Goal: Use online tool/utility

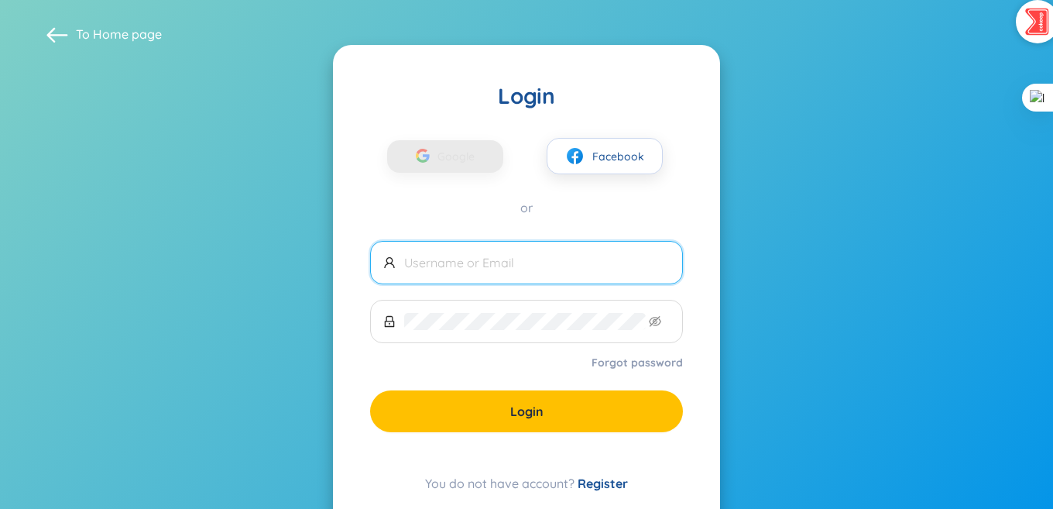
scroll to position [44, 0]
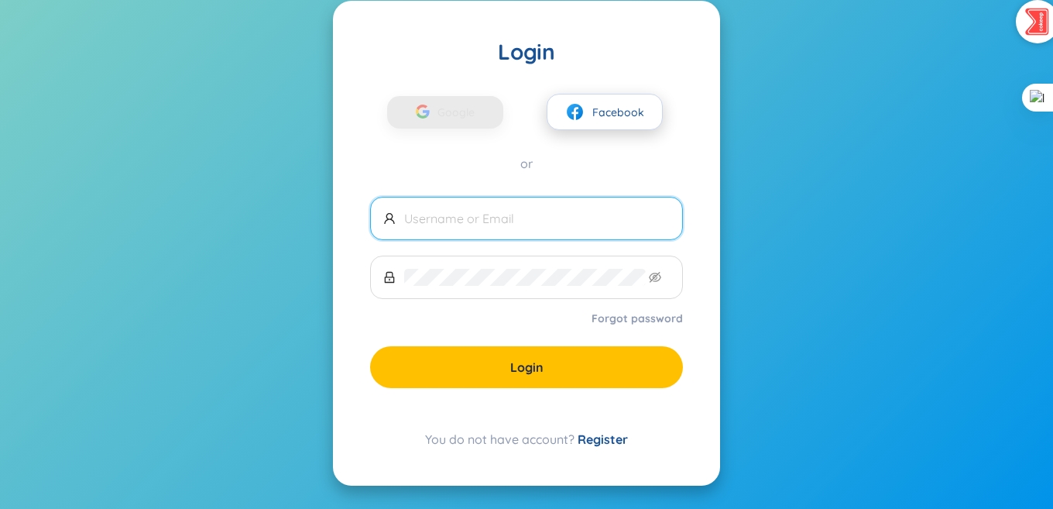
click at [584, 119] on img at bounding box center [574, 111] width 19 height 19
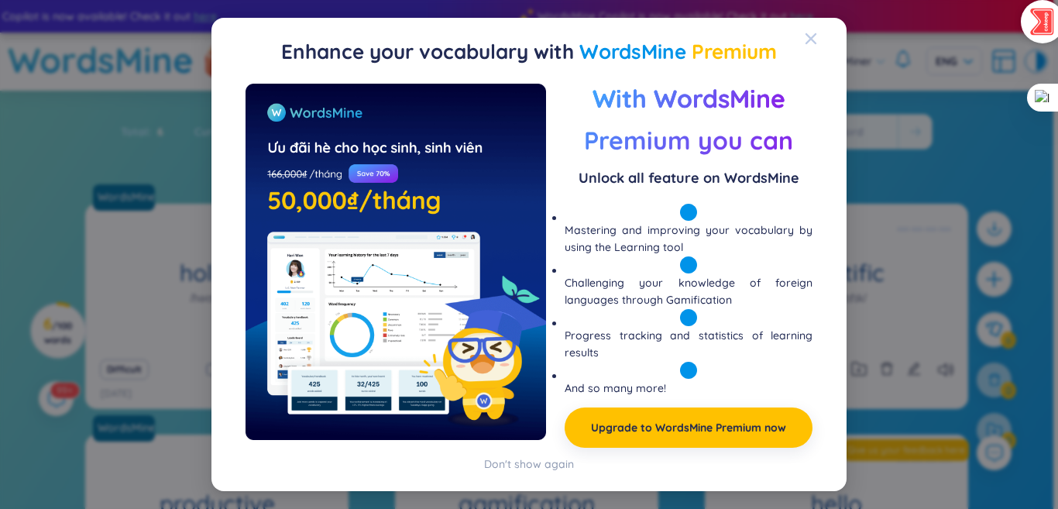
click at [813, 33] on icon "Close" at bounding box center [811, 39] width 12 height 12
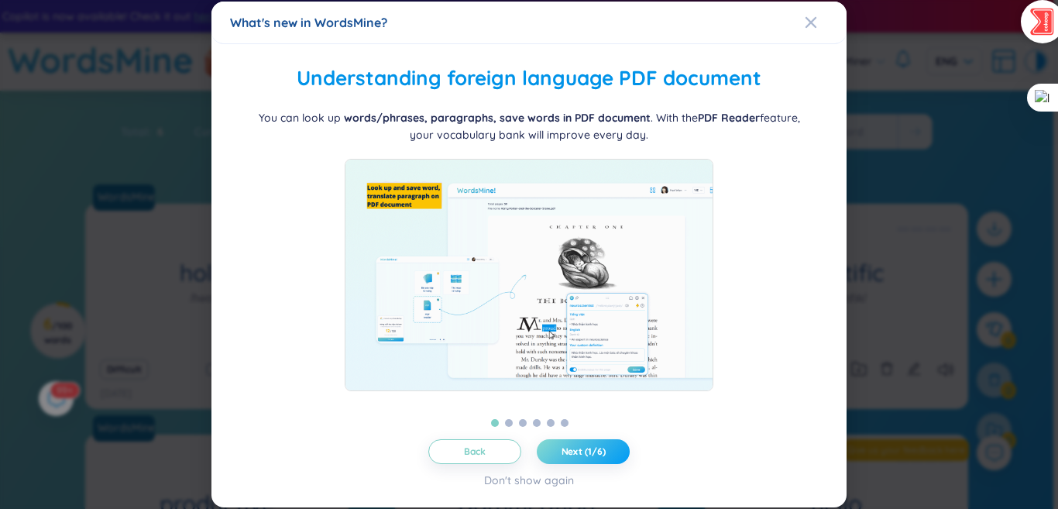
click at [589, 456] on span "Next (1/6)" at bounding box center [583, 451] width 44 height 12
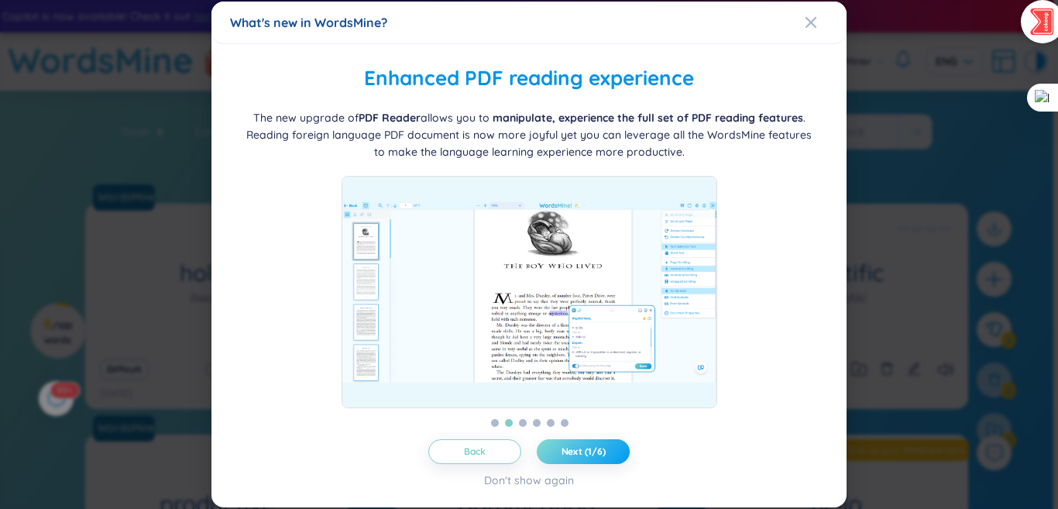
click at [589, 456] on span "Next (1/6)" at bounding box center [583, 451] width 44 height 12
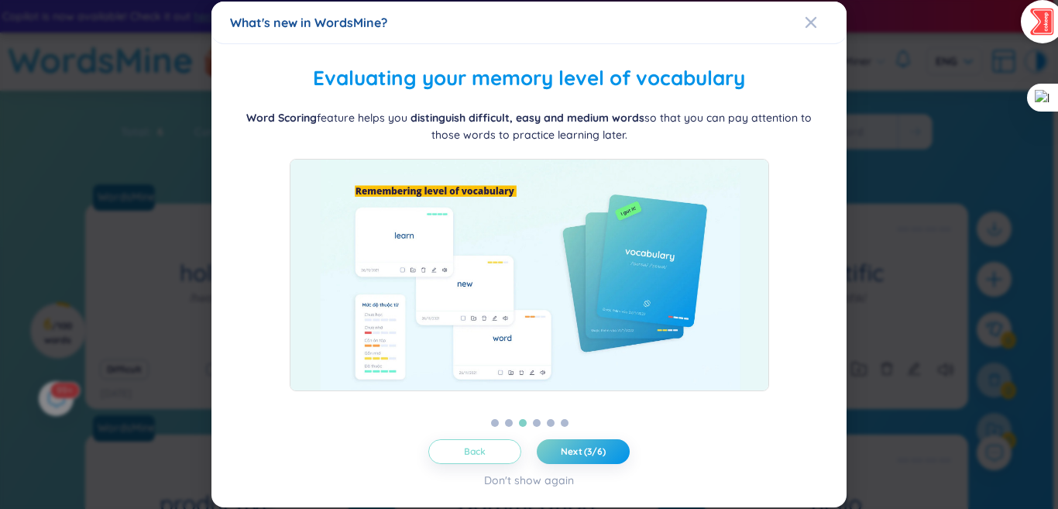
click at [493, 453] on button "Back" at bounding box center [474, 451] width 93 height 25
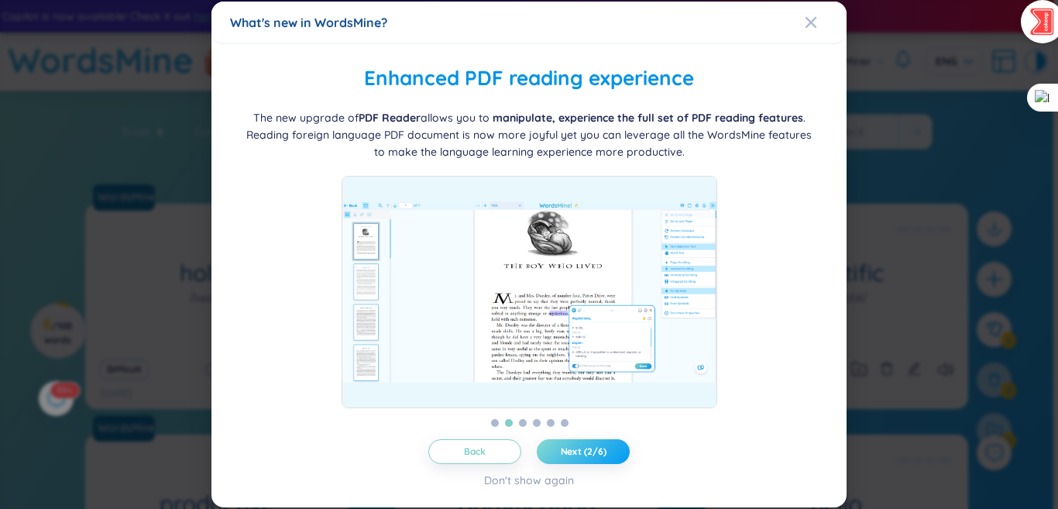
click at [583, 461] on button "Next (2/6)" at bounding box center [583, 451] width 93 height 25
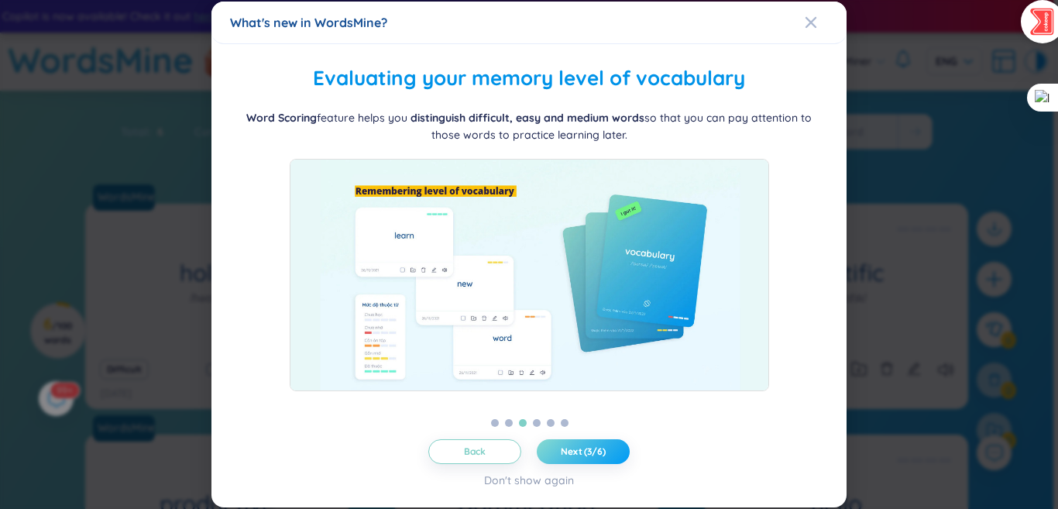
click at [583, 461] on button "Next (3/6)" at bounding box center [583, 451] width 93 height 25
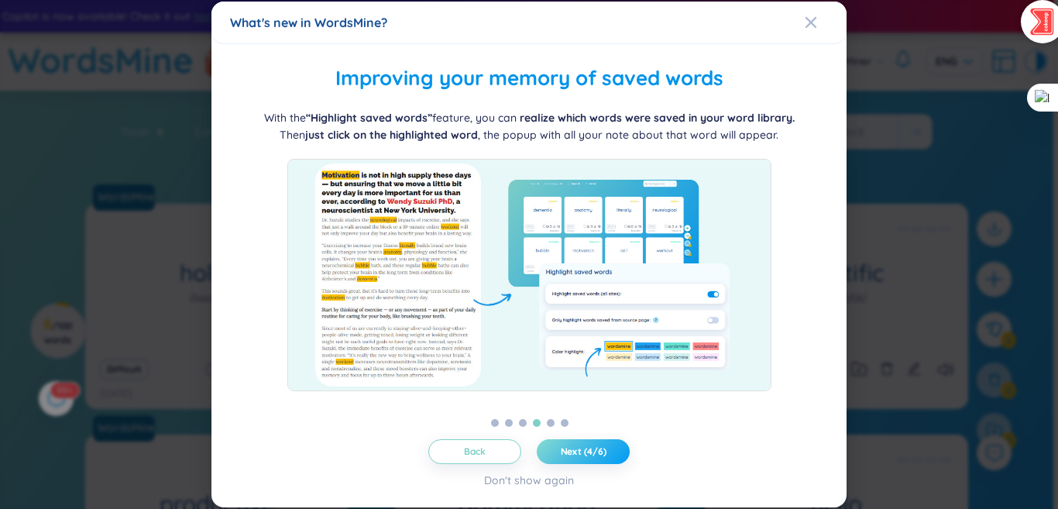
click at [579, 459] on button "Next (4/6)" at bounding box center [583, 451] width 93 height 25
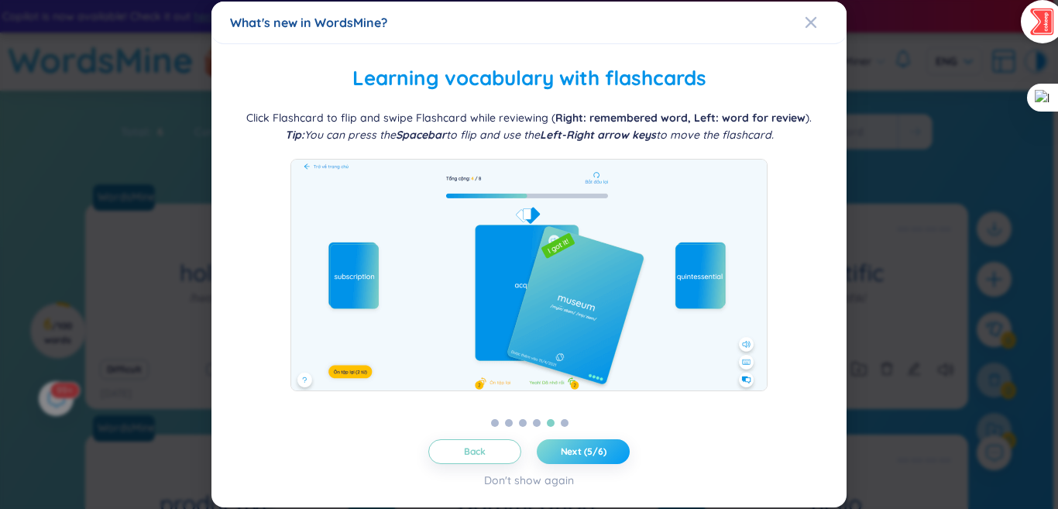
click at [579, 459] on button "Next (5/6)" at bounding box center [583, 451] width 93 height 25
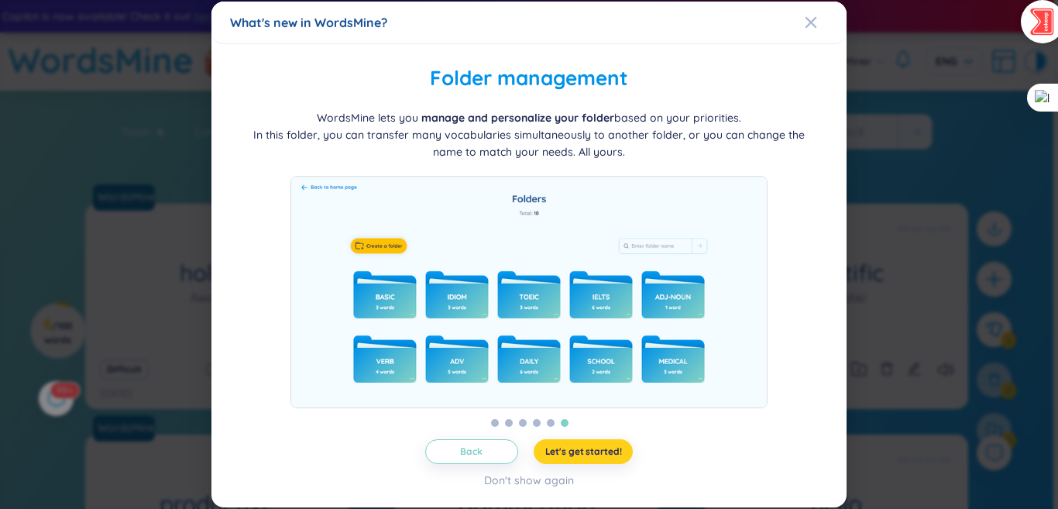
click at [598, 451] on span "Let's get started!" at bounding box center [583, 451] width 77 height 12
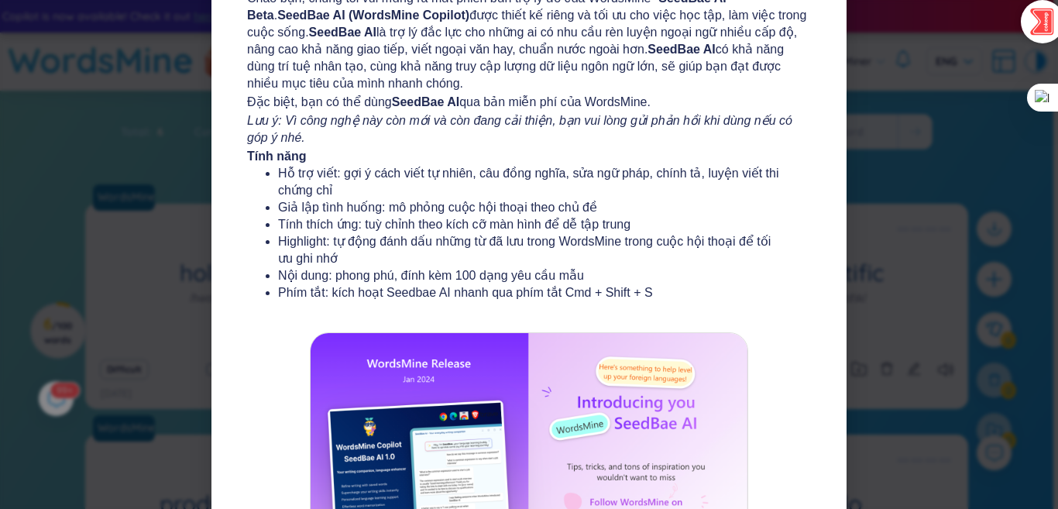
scroll to position [273, 0]
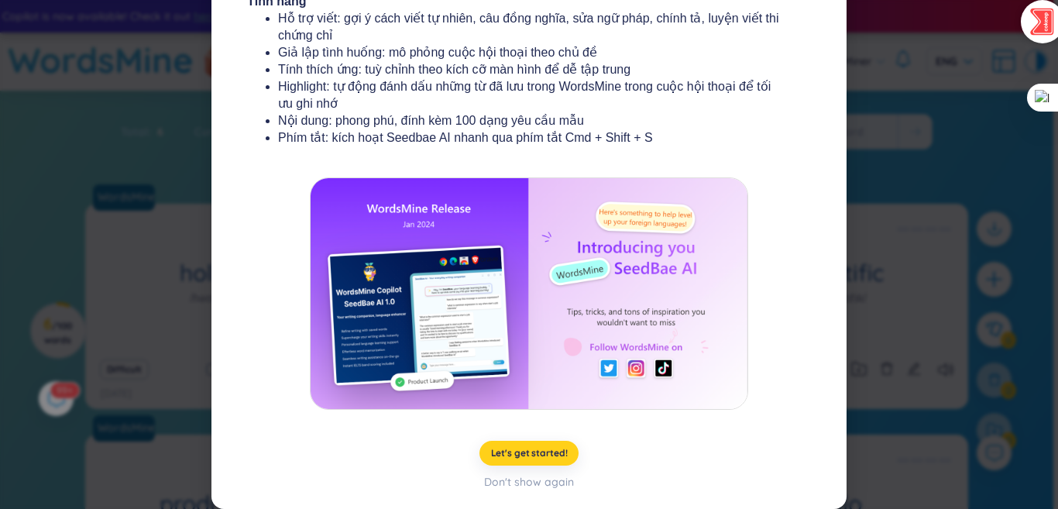
click at [537, 459] on button "Let's get started!" at bounding box center [529, 453] width 100 height 25
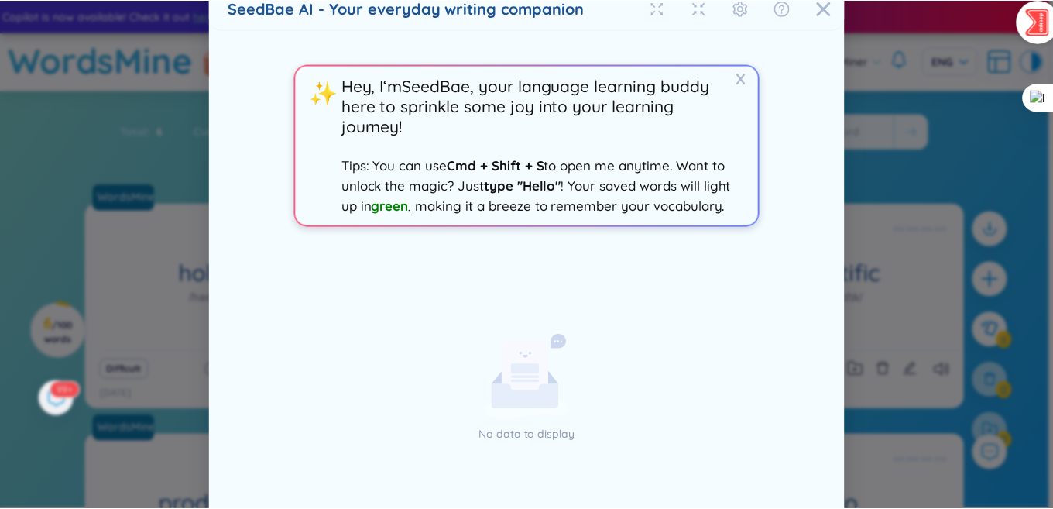
scroll to position [0, 0]
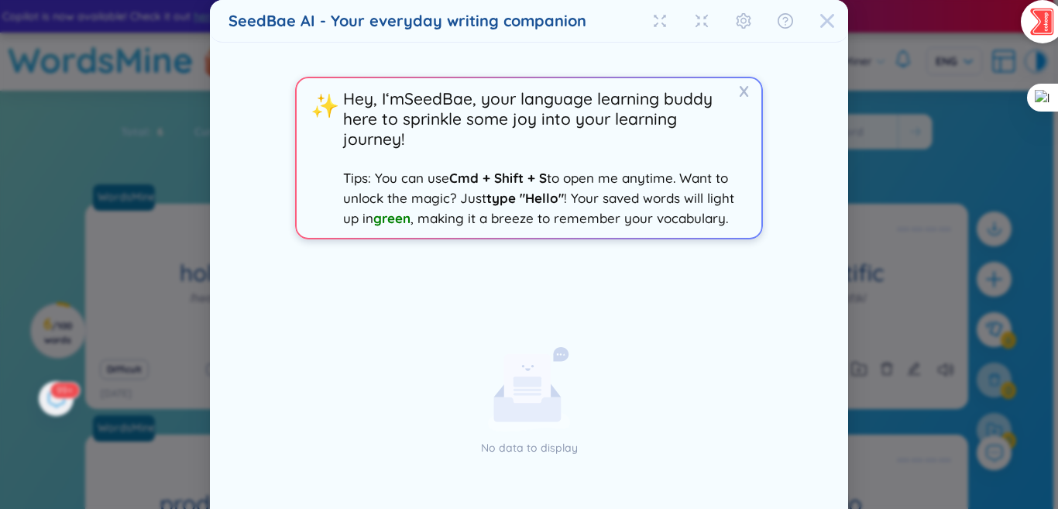
click at [829, 15] on icon "Close" at bounding box center [827, 21] width 14 height 14
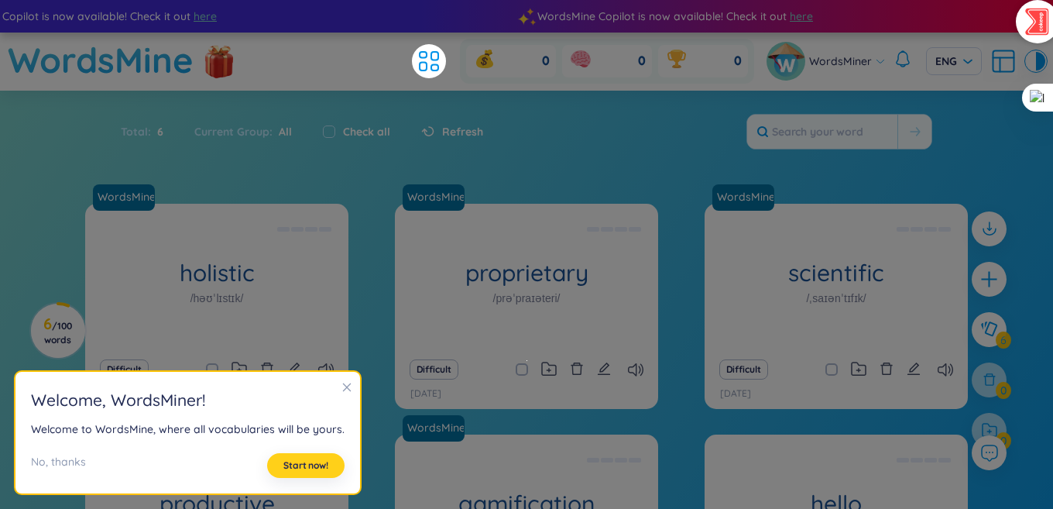
click at [331, 460] on button "Start now!" at bounding box center [305, 465] width 77 height 25
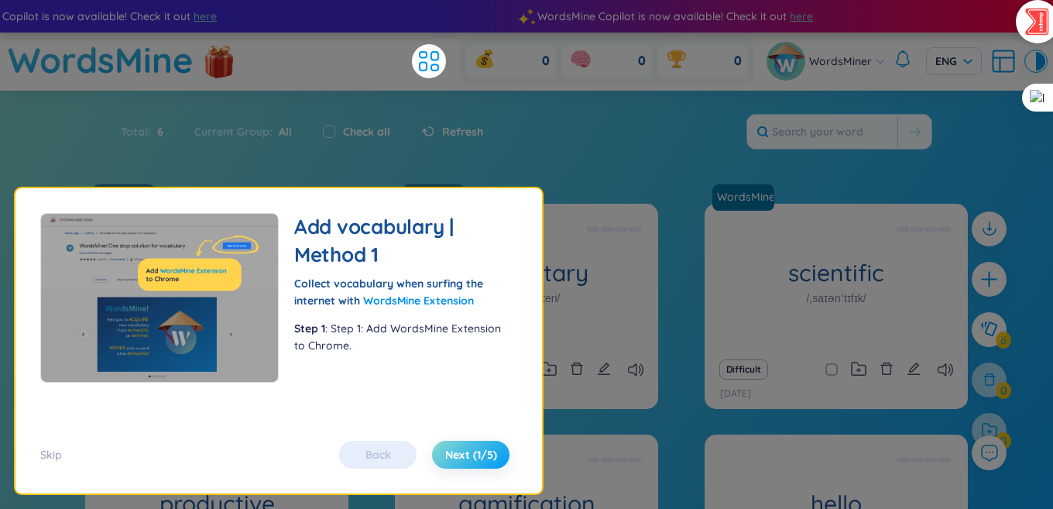
click at [466, 448] on span "Next (1/5)" at bounding box center [471, 454] width 52 height 15
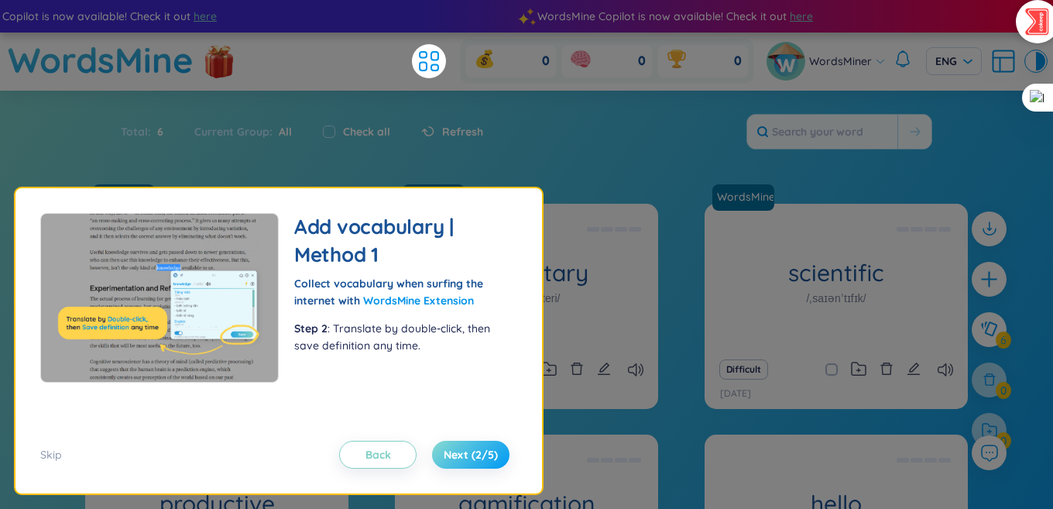
click at [467, 447] on span "Next (2/5)" at bounding box center [471, 454] width 54 height 15
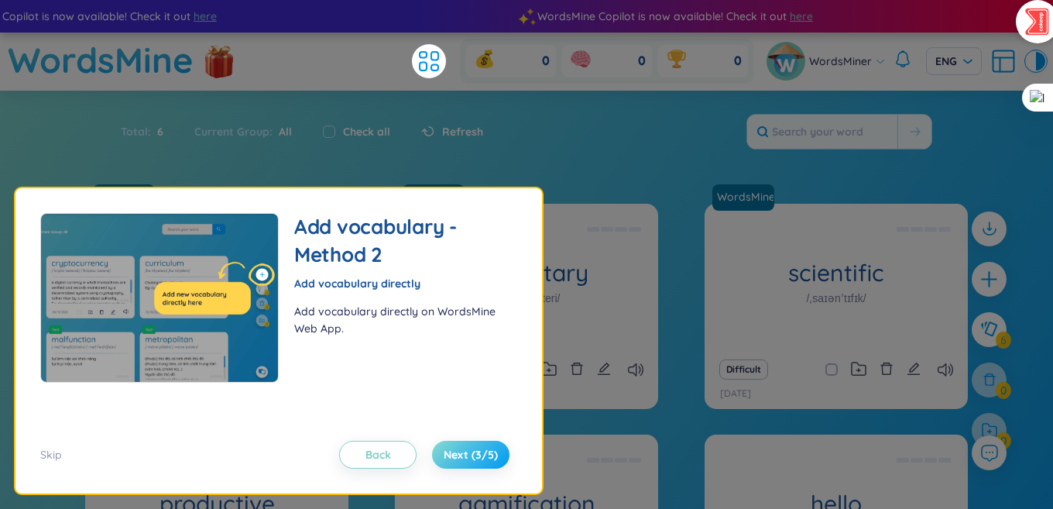
click at [467, 447] on span "Next (3/5)" at bounding box center [471, 454] width 54 height 15
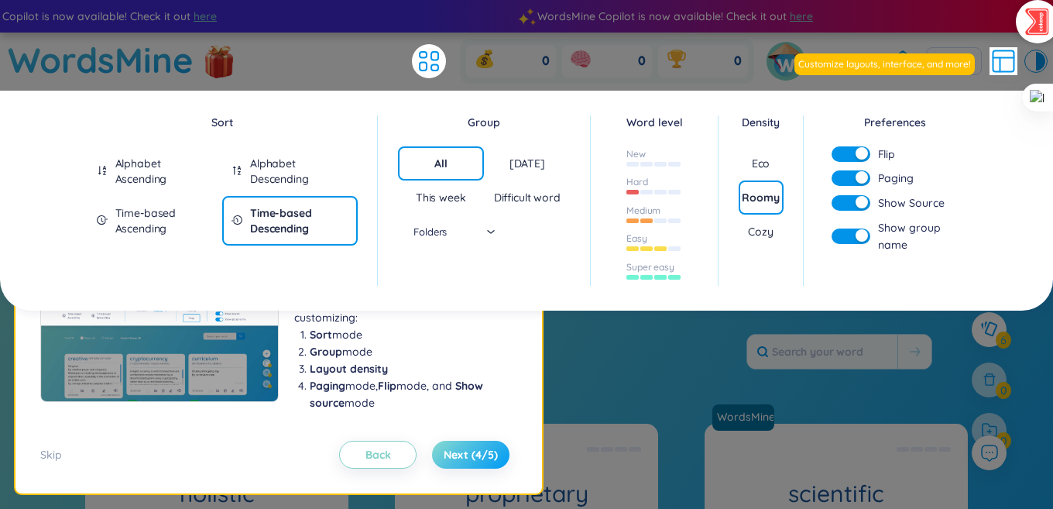
click at [467, 447] on span "Next (4/5)" at bounding box center [471, 454] width 54 height 15
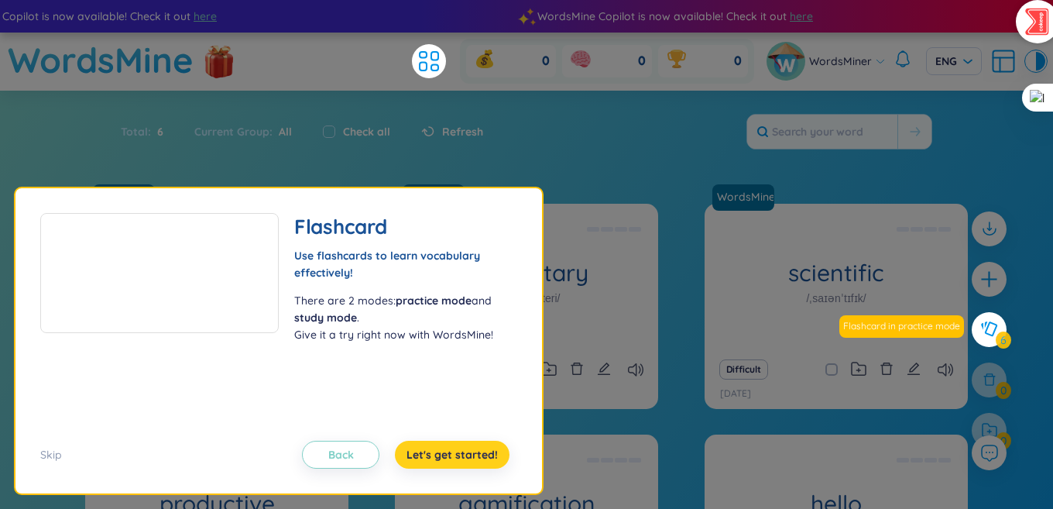
click at [467, 447] on span "Let's get started!" at bounding box center [452, 454] width 91 height 15
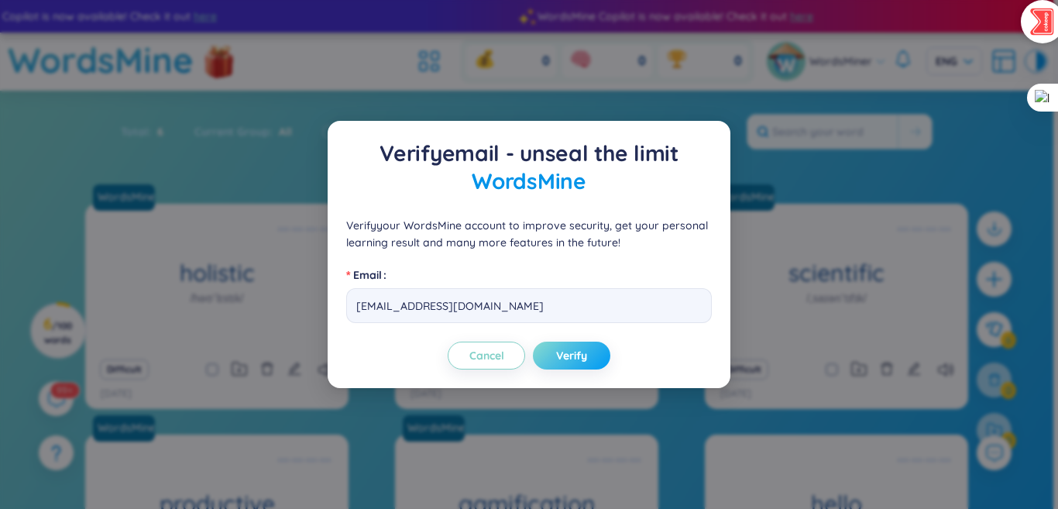
click at [565, 362] on span "Verify" at bounding box center [571, 355] width 31 height 15
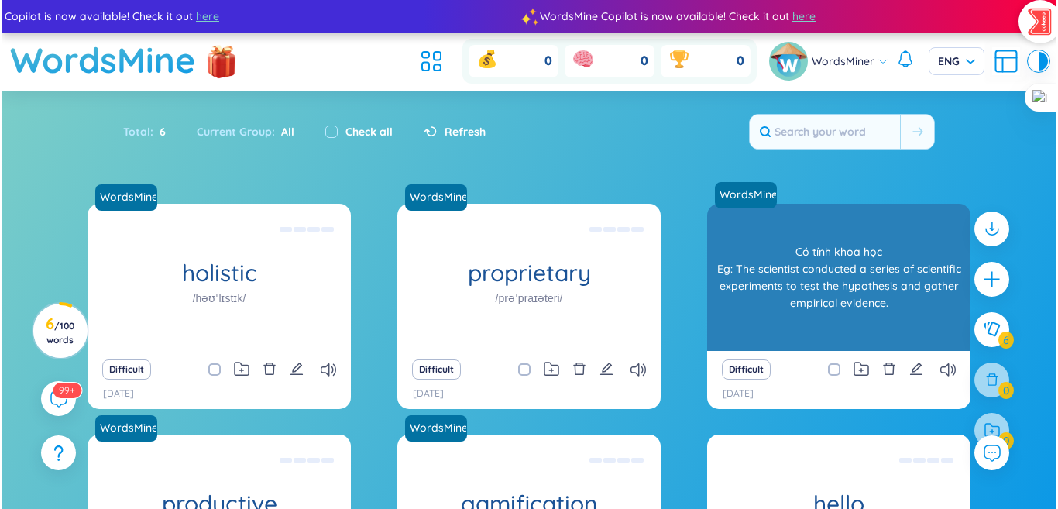
scroll to position [77, 0]
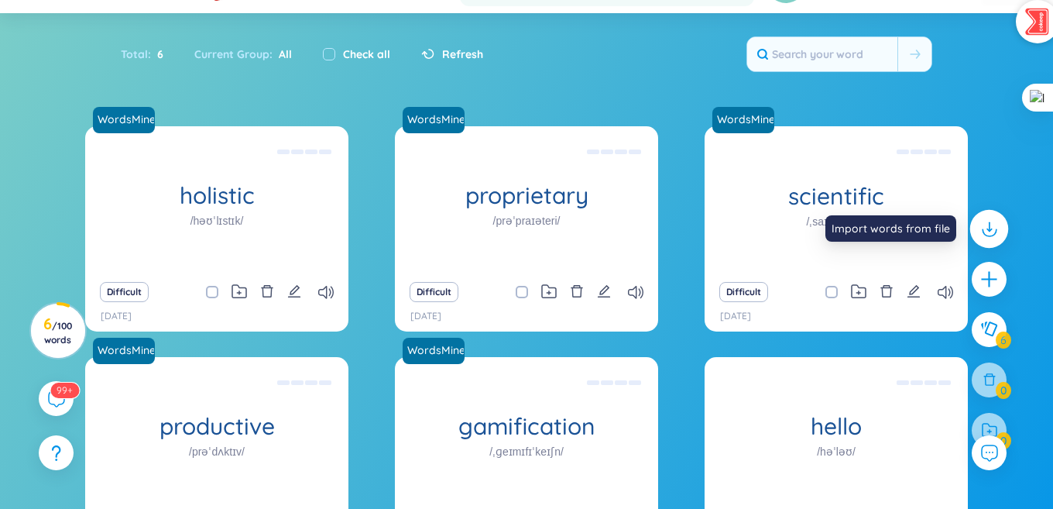
click at [980, 229] on icon at bounding box center [989, 228] width 20 height 20
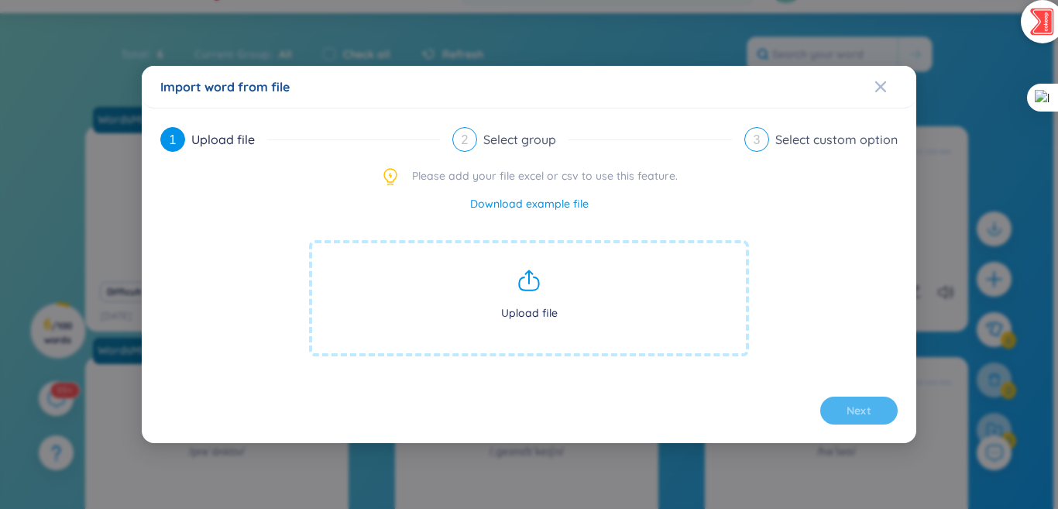
click at [544, 295] on span "Upload file" at bounding box center [529, 298] width 440 height 116
click at [531, 285] on icon at bounding box center [529, 280] width 25 height 25
click at [568, 297] on span "Upload file" at bounding box center [529, 298] width 440 height 116
click at [532, 280] on icon at bounding box center [529, 280] width 25 height 25
click at [529, 282] on icon at bounding box center [529, 278] width 0 height 12
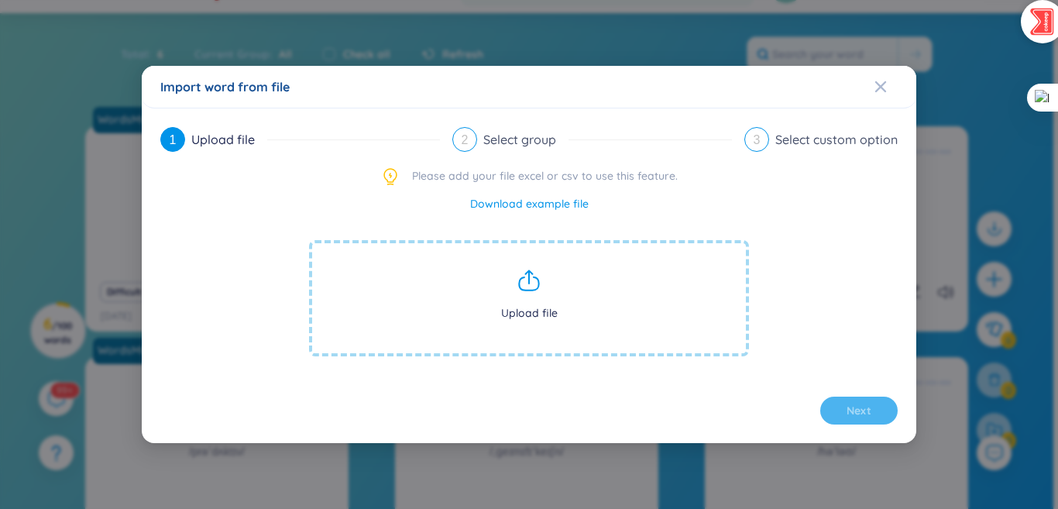
click at [535, 279] on icon at bounding box center [529, 280] width 25 height 25
click at [561, 290] on span "Upload file" at bounding box center [529, 298] width 440 height 116
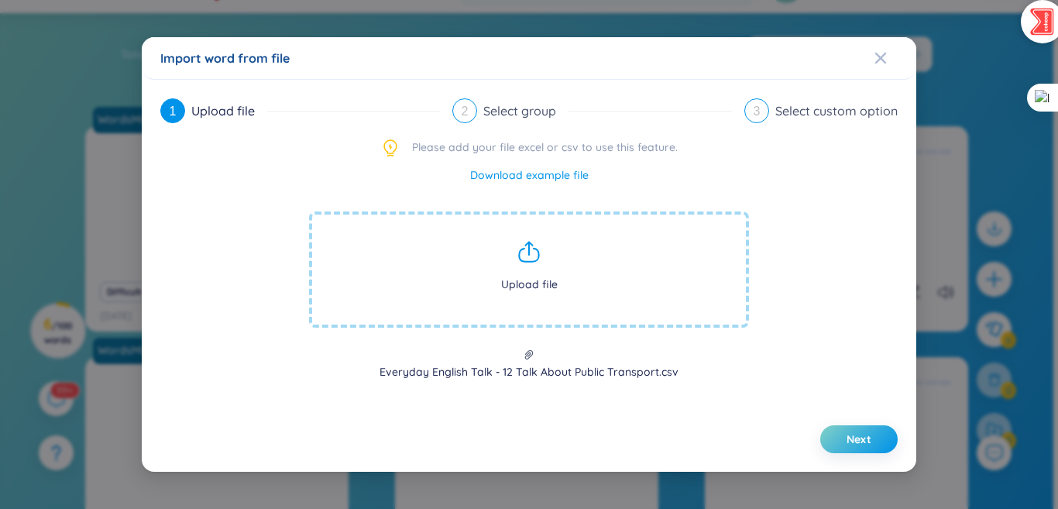
click at [539, 175] on link "Download example file" at bounding box center [529, 174] width 118 height 17
click at [842, 438] on button "Next" at bounding box center [858, 439] width 77 height 28
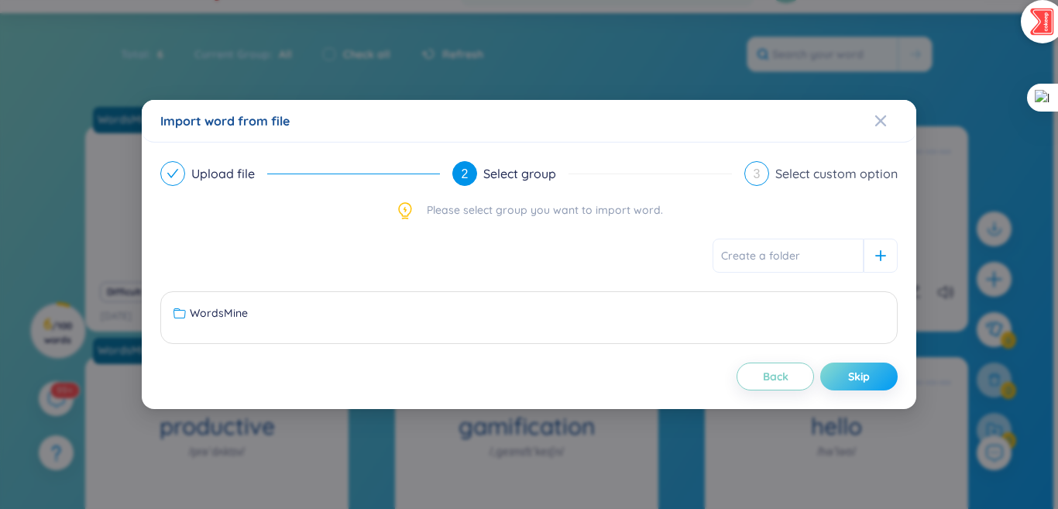
click at [877, 376] on button "Skip" at bounding box center [858, 376] width 77 height 28
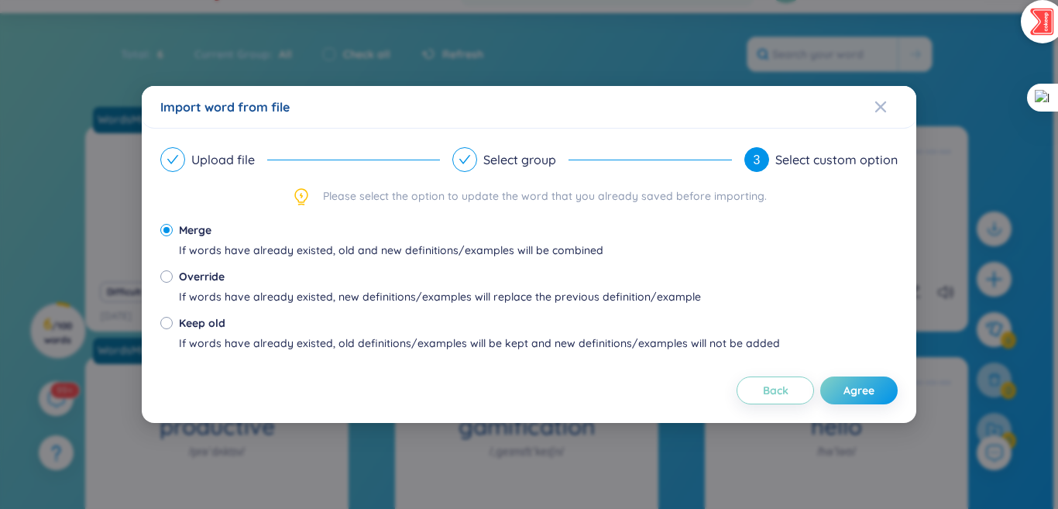
click at [877, 376] on div "Upload file Select group 3 Select custom option Please select the option to upd…" at bounding box center [528, 275] width 737 height 257
click at [880, 385] on button "Agree" at bounding box center [858, 390] width 77 height 28
